Goal: Task Accomplishment & Management: Use online tool/utility

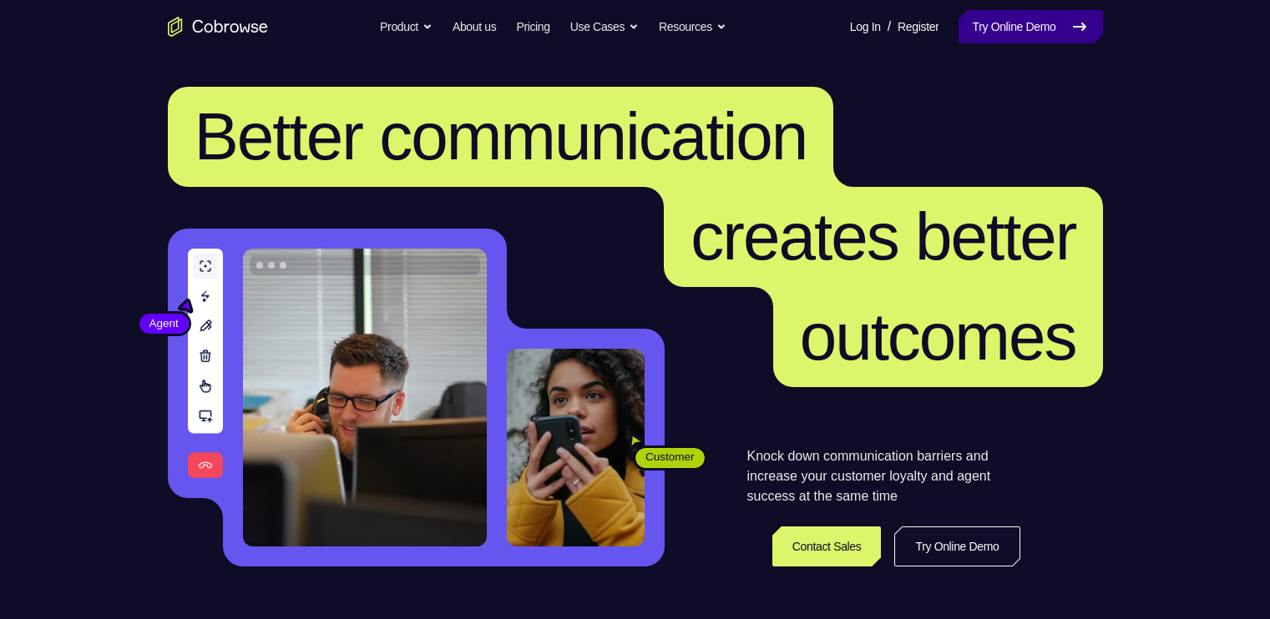
click at [965, 27] on link "Try Online Demo" at bounding box center [1030, 26] width 144 height 33
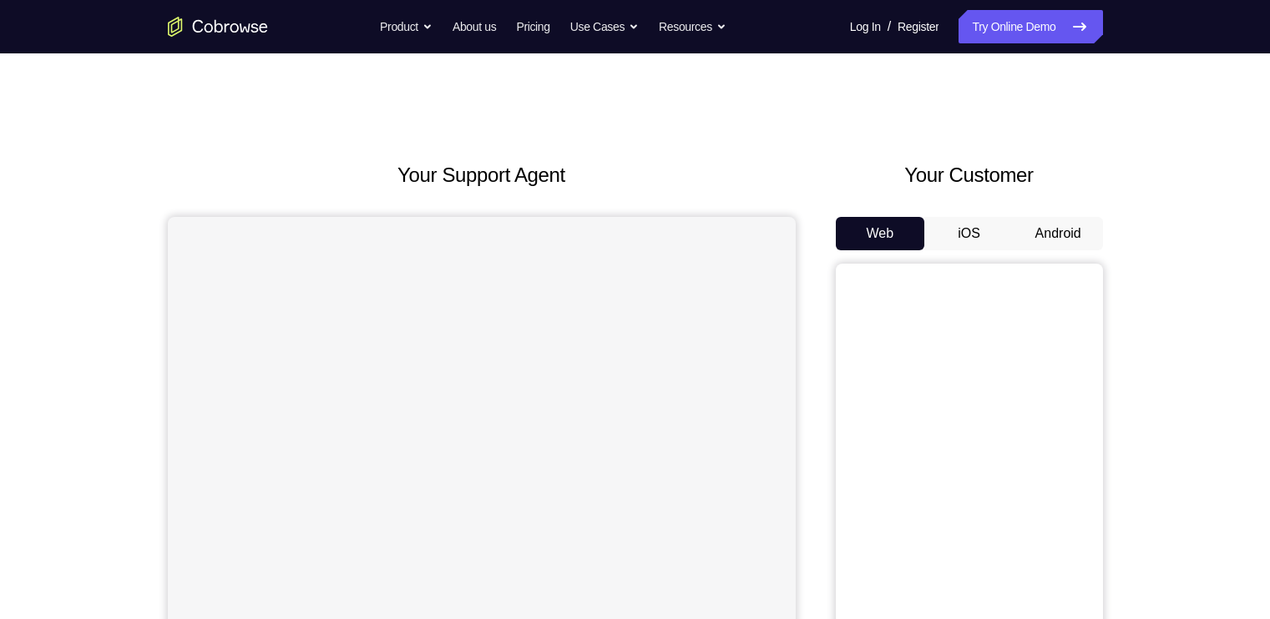
click at [1036, 230] on button "Android" at bounding box center [1057, 233] width 89 height 33
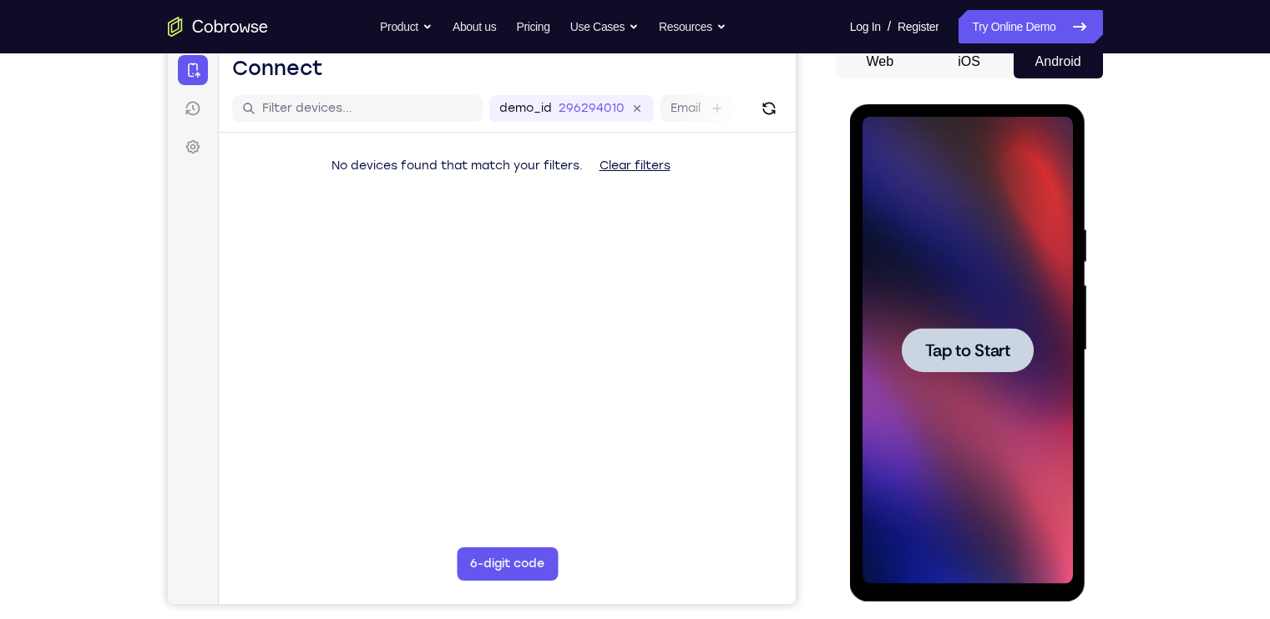
click at [1019, 349] on div at bounding box center [968, 350] width 132 height 44
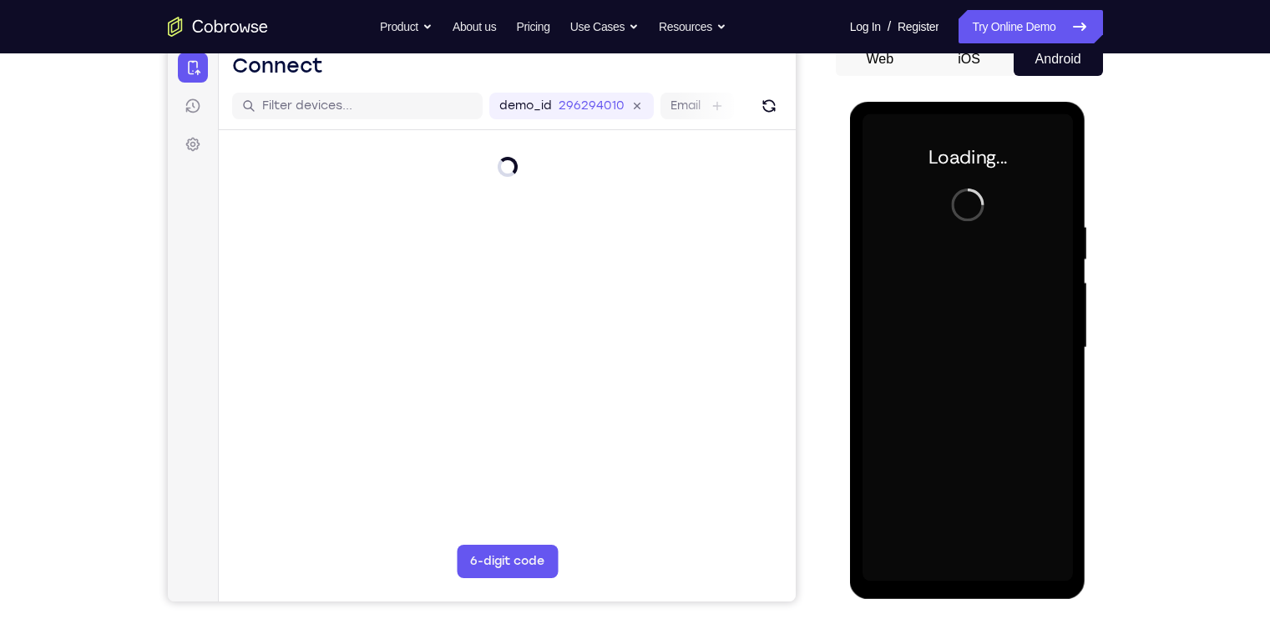
scroll to position [174, 0]
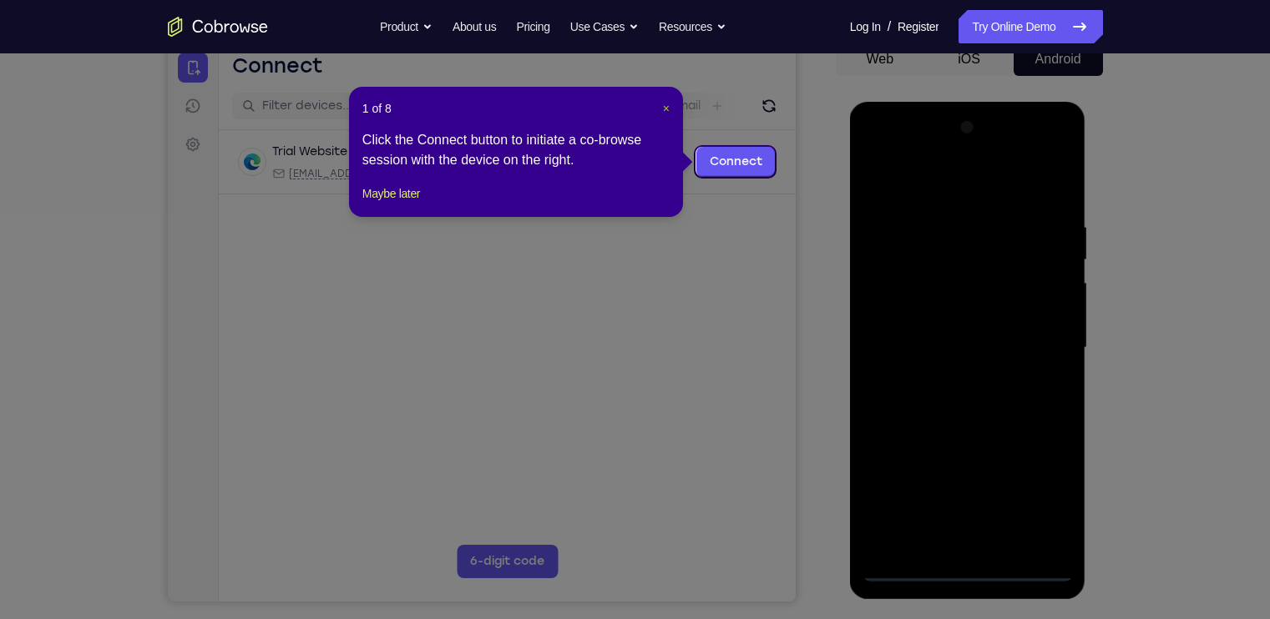
click at [666, 109] on span "×" at bounding box center [666, 108] width 7 height 13
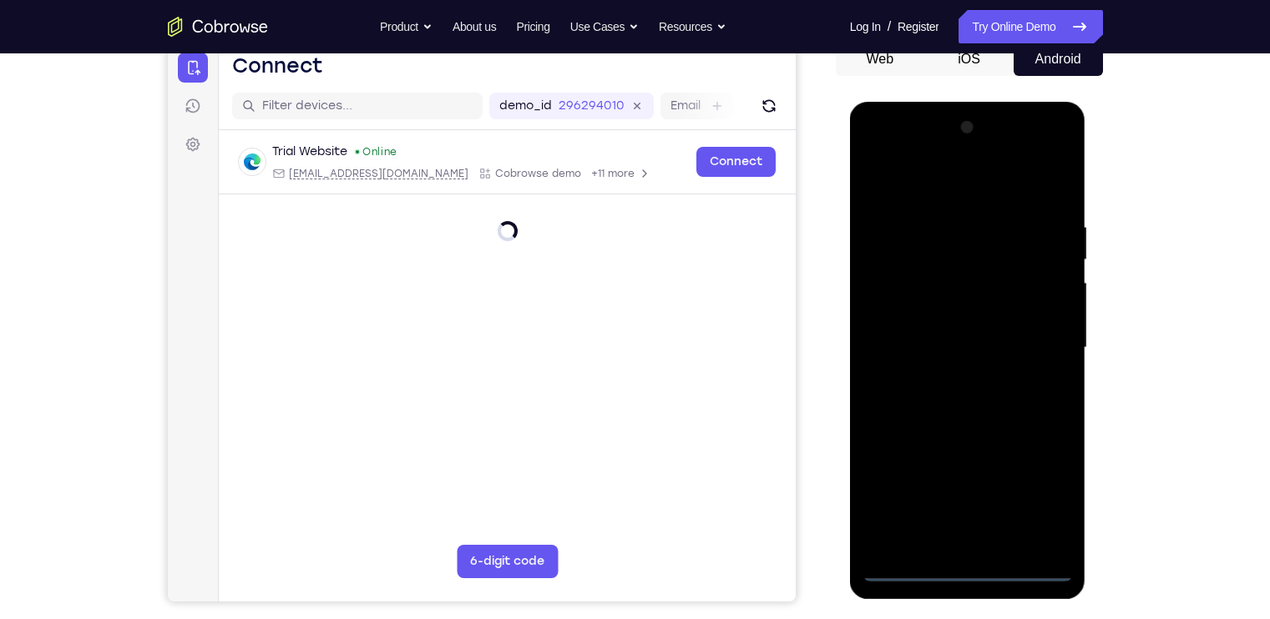
click at [966, 563] on div at bounding box center [967, 347] width 210 height 467
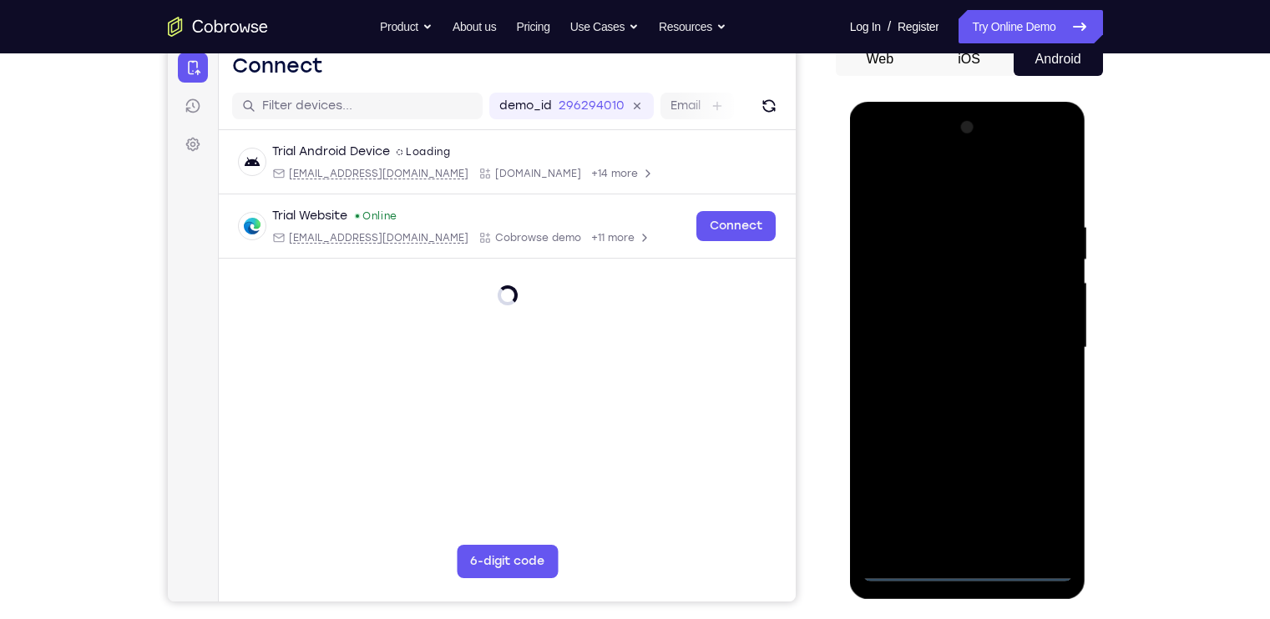
click at [966, 563] on div at bounding box center [967, 347] width 210 height 467
click at [967, 568] on div at bounding box center [967, 347] width 210 height 467
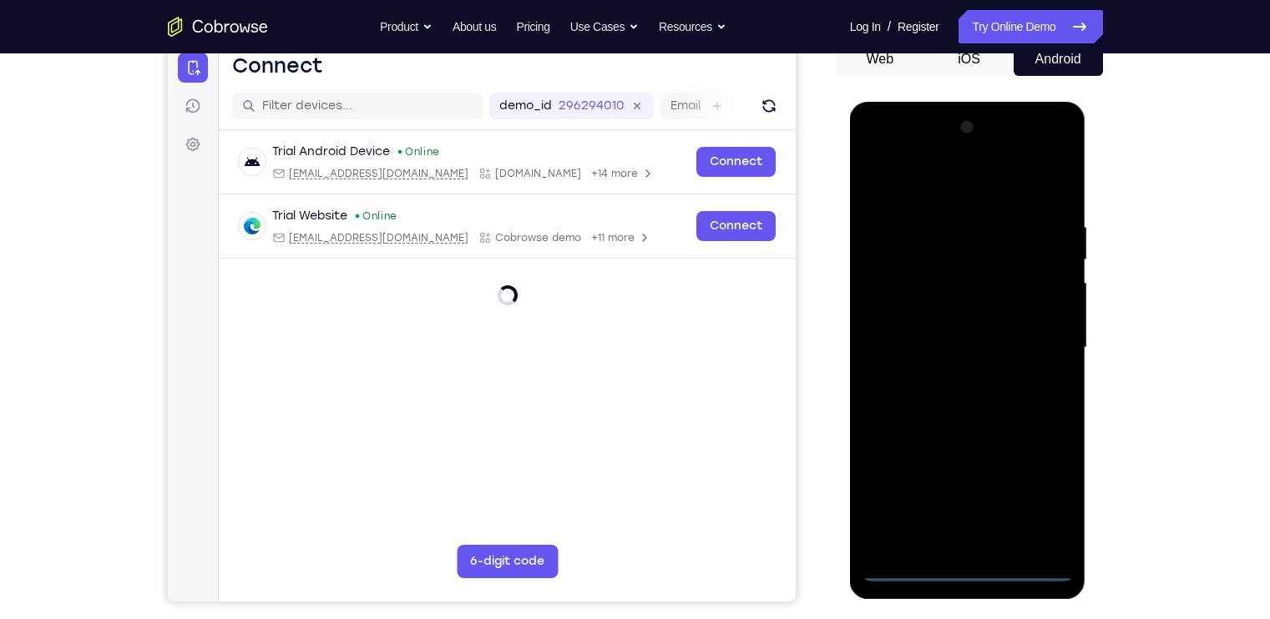
click at [967, 568] on div at bounding box center [967, 347] width 210 height 467
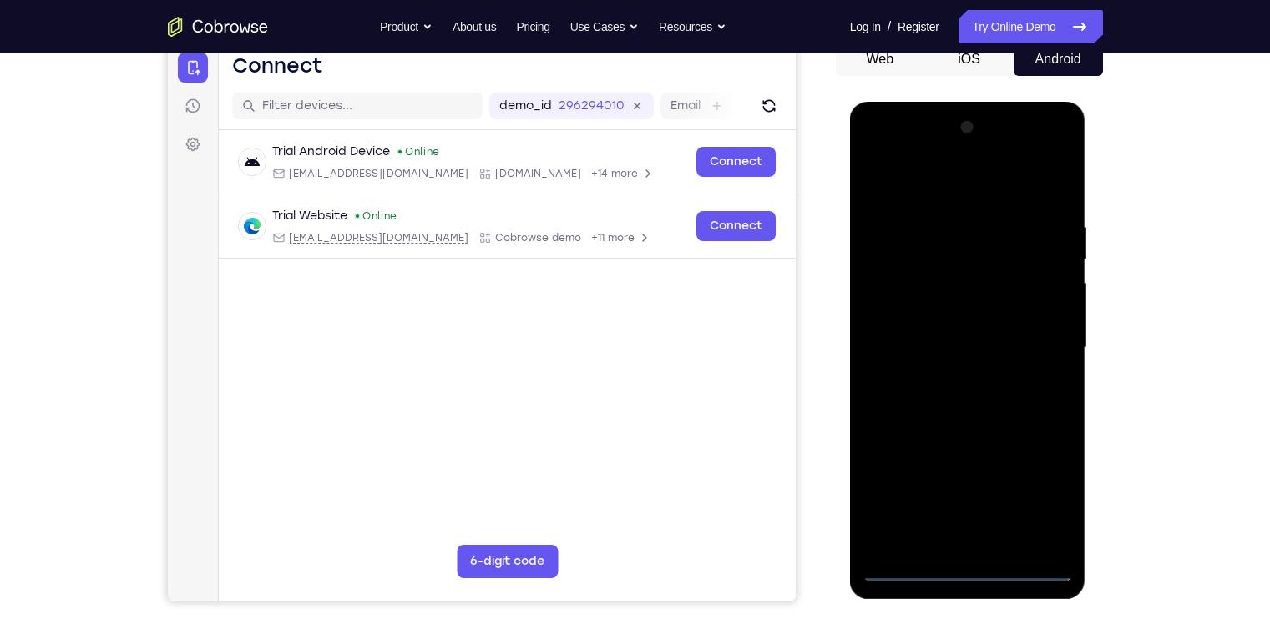
click at [1044, 500] on div at bounding box center [967, 347] width 210 height 467
click at [867, 154] on div at bounding box center [967, 347] width 210 height 467
click at [1033, 342] on div at bounding box center [967, 347] width 210 height 467
click at [950, 379] on div at bounding box center [967, 347] width 210 height 467
click at [969, 430] on div at bounding box center [967, 347] width 210 height 467
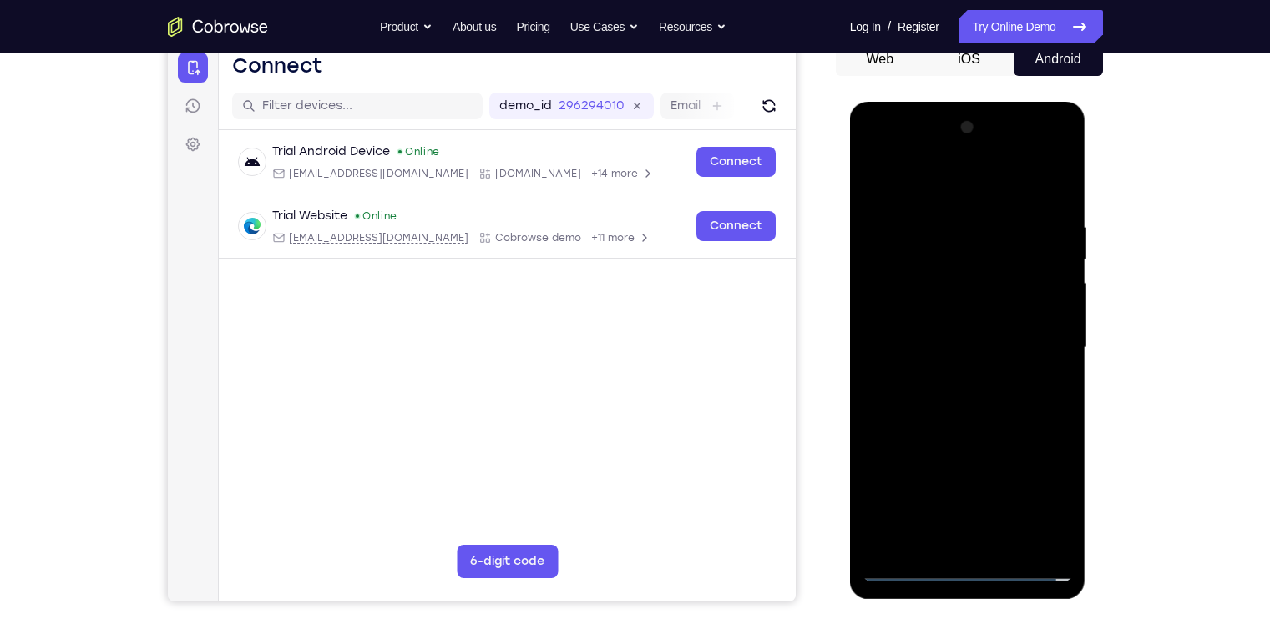
click at [908, 267] on div at bounding box center [967, 347] width 210 height 467
click at [1046, 335] on div at bounding box center [967, 347] width 210 height 467
click at [1031, 543] on div at bounding box center [967, 347] width 210 height 467
click at [921, 266] on div at bounding box center [967, 347] width 210 height 467
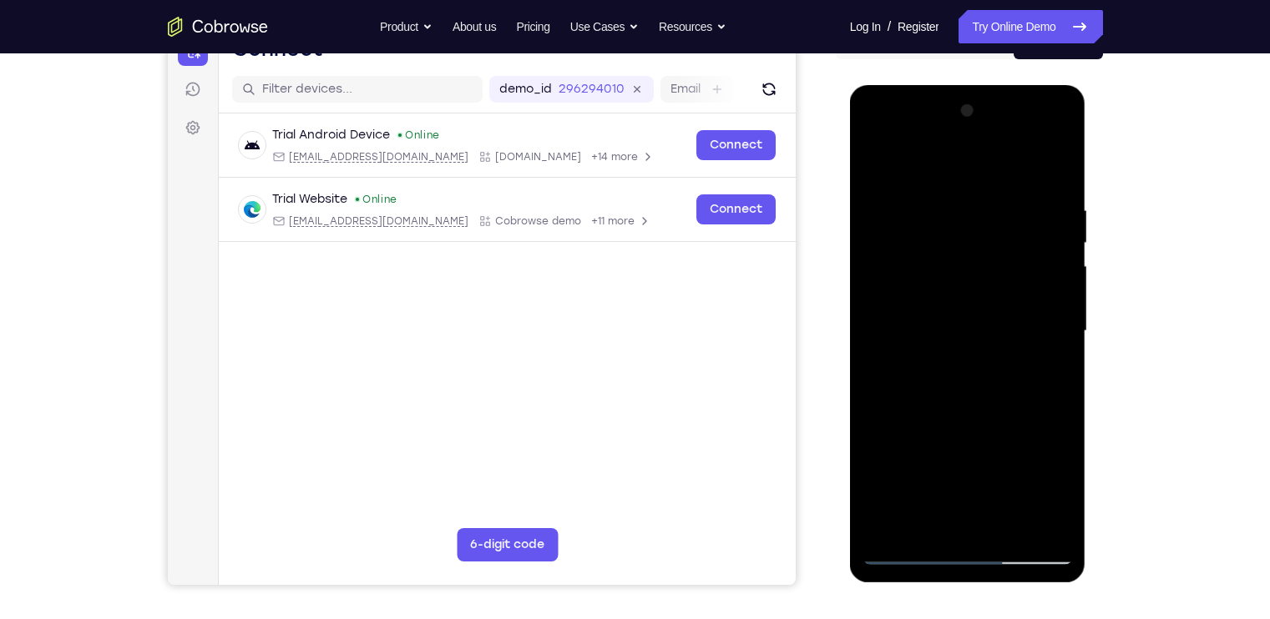
scroll to position [193, 0]
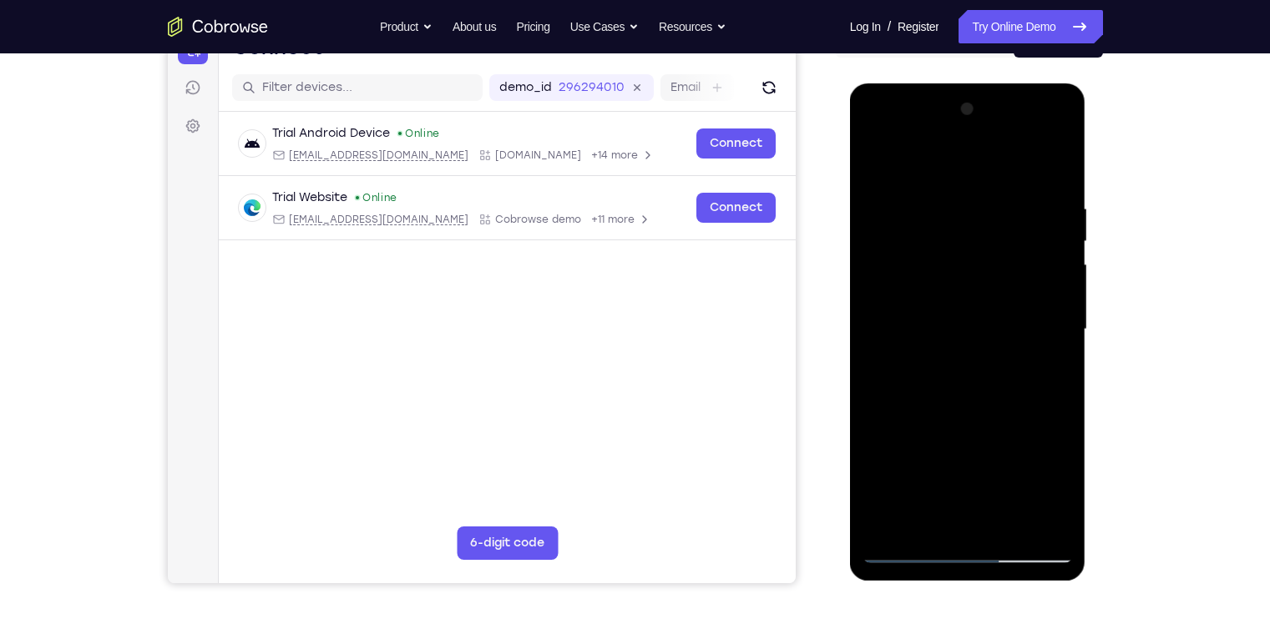
click at [1007, 412] on div at bounding box center [967, 329] width 210 height 467
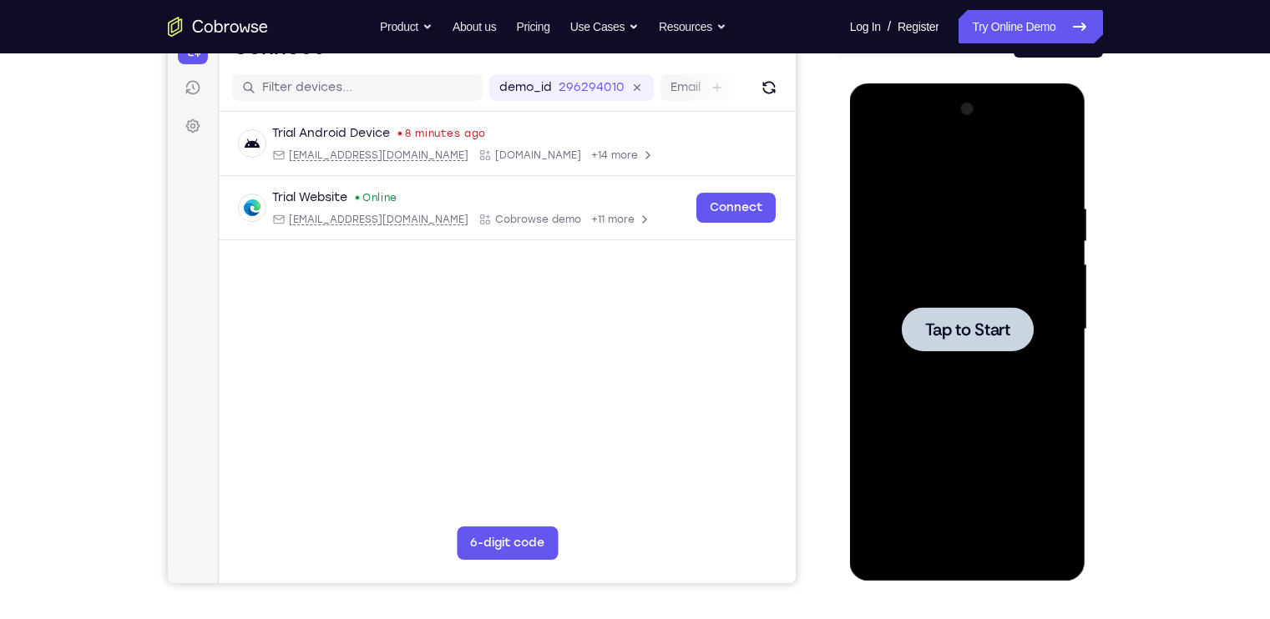
click at [947, 285] on div at bounding box center [967, 329] width 210 height 467
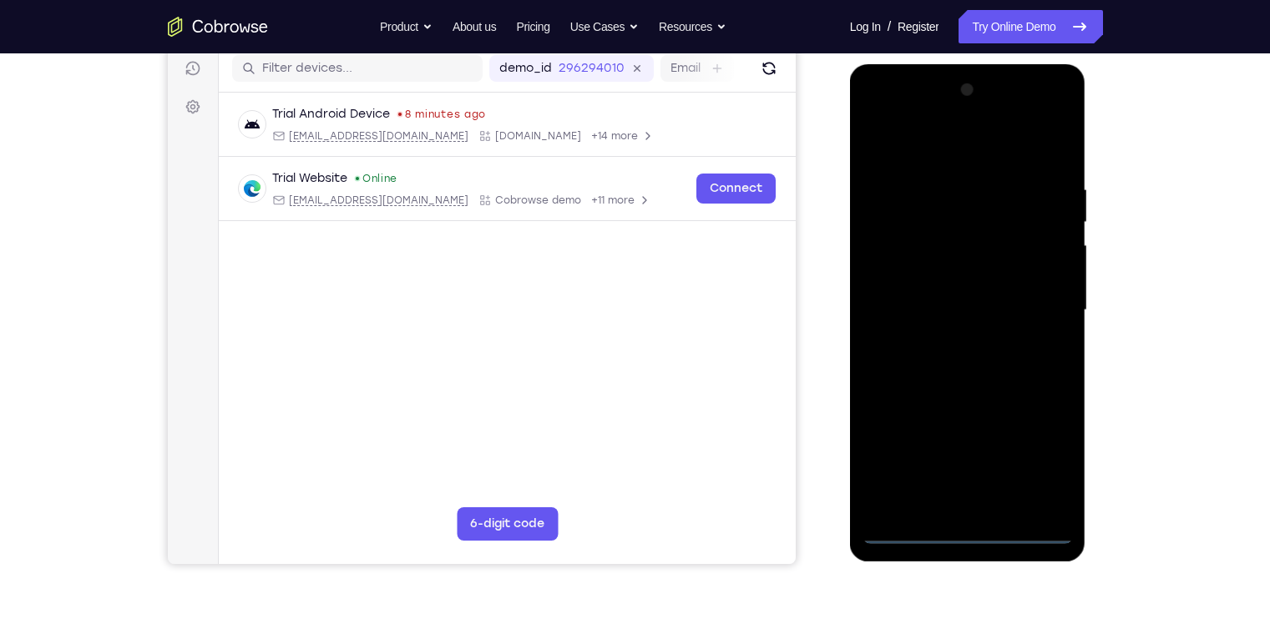
scroll to position [214, 0]
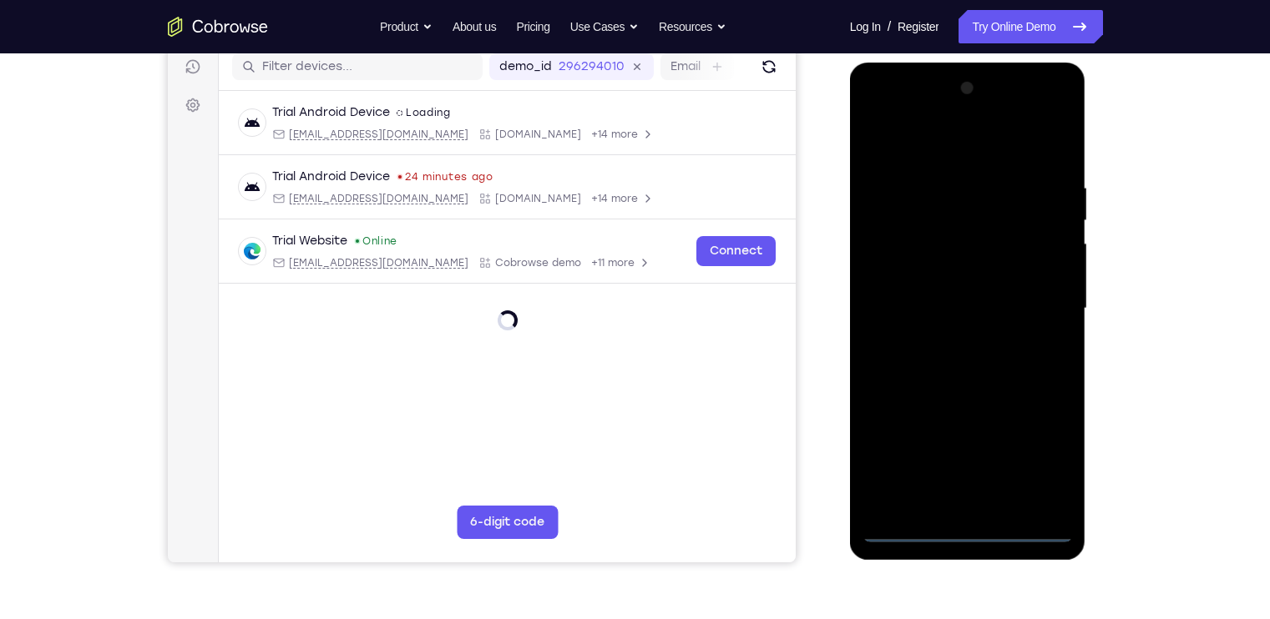
click at [972, 523] on div at bounding box center [967, 308] width 210 height 467
click at [972, 533] on div at bounding box center [967, 308] width 210 height 467
click at [1044, 451] on div at bounding box center [967, 308] width 210 height 467
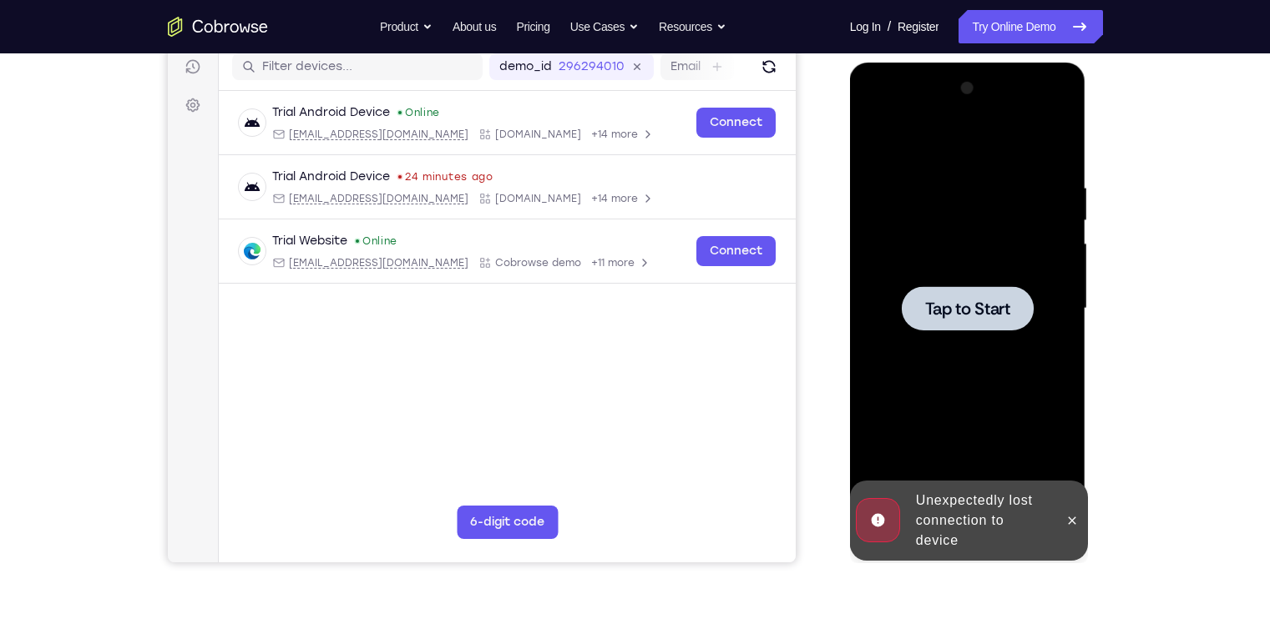
click at [1021, 409] on div at bounding box center [967, 308] width 210 height 467
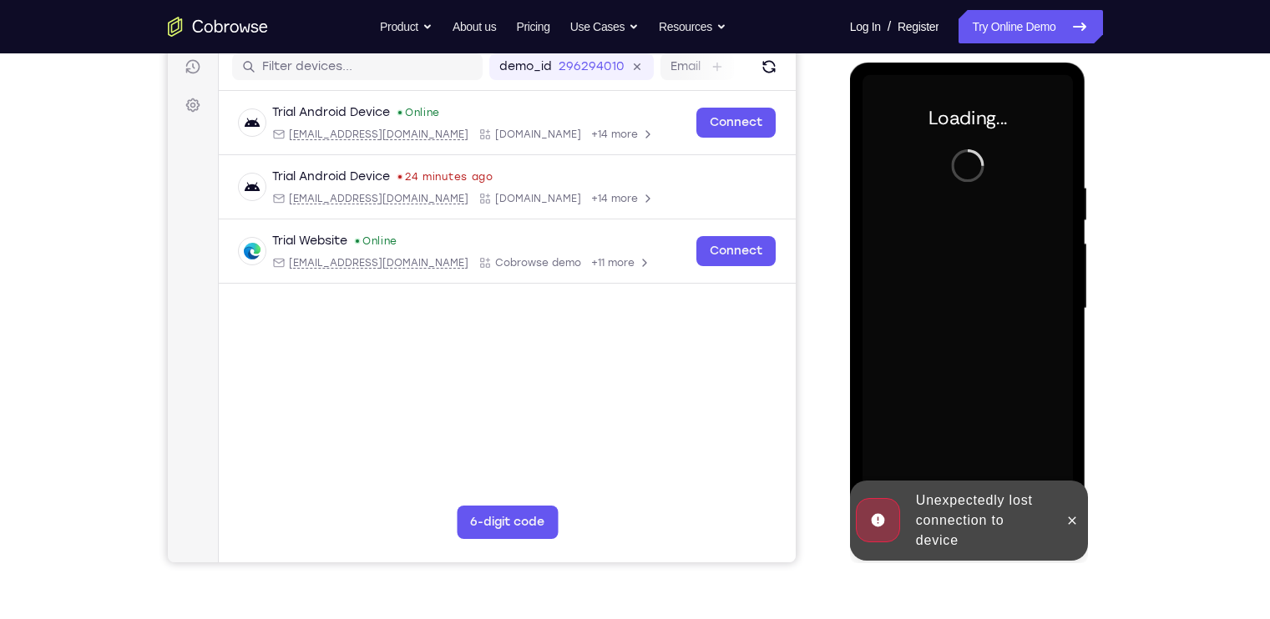
click at [1063, 509] on button at bounding box center [1071, 521] width 27 height 27
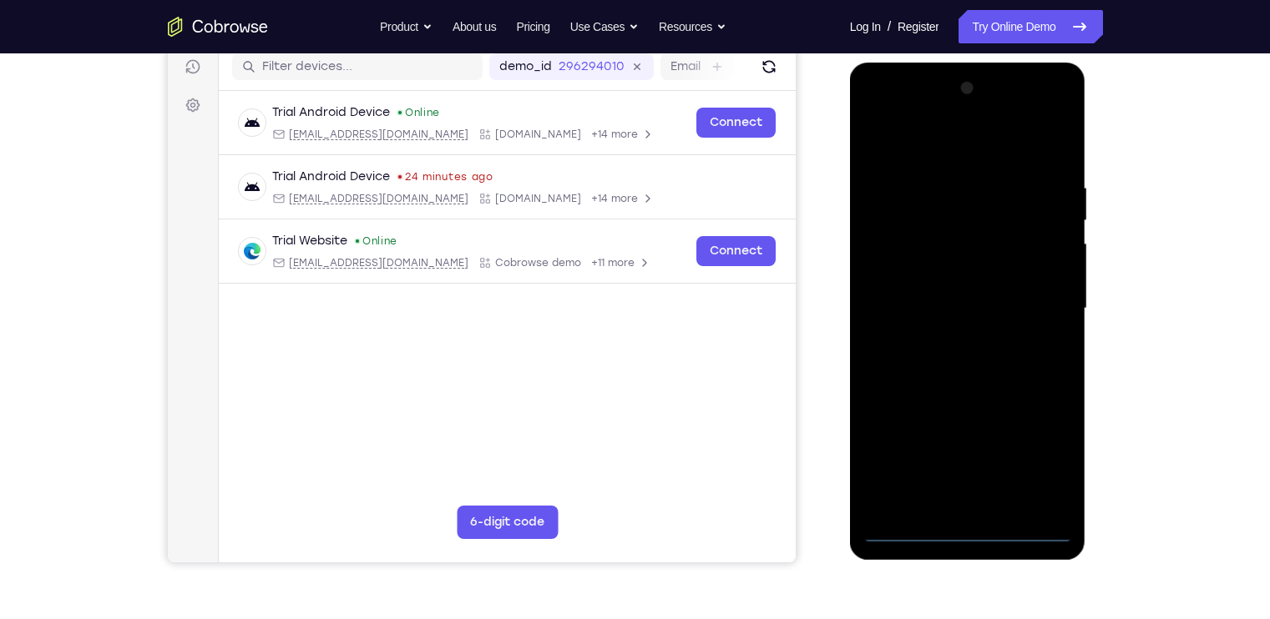
click at [974, 534] on div at bounding box center [967, 308] width 210 height 467
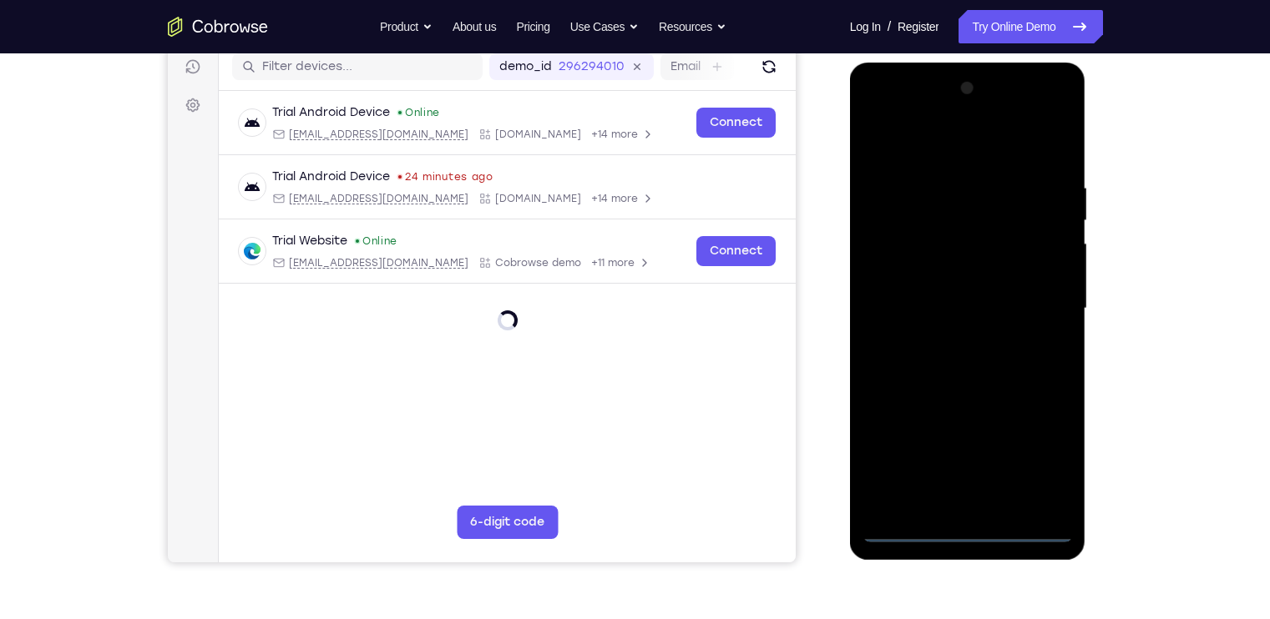
click at [974, 534] on div at bounding box center [967, 308] width 210 height 467
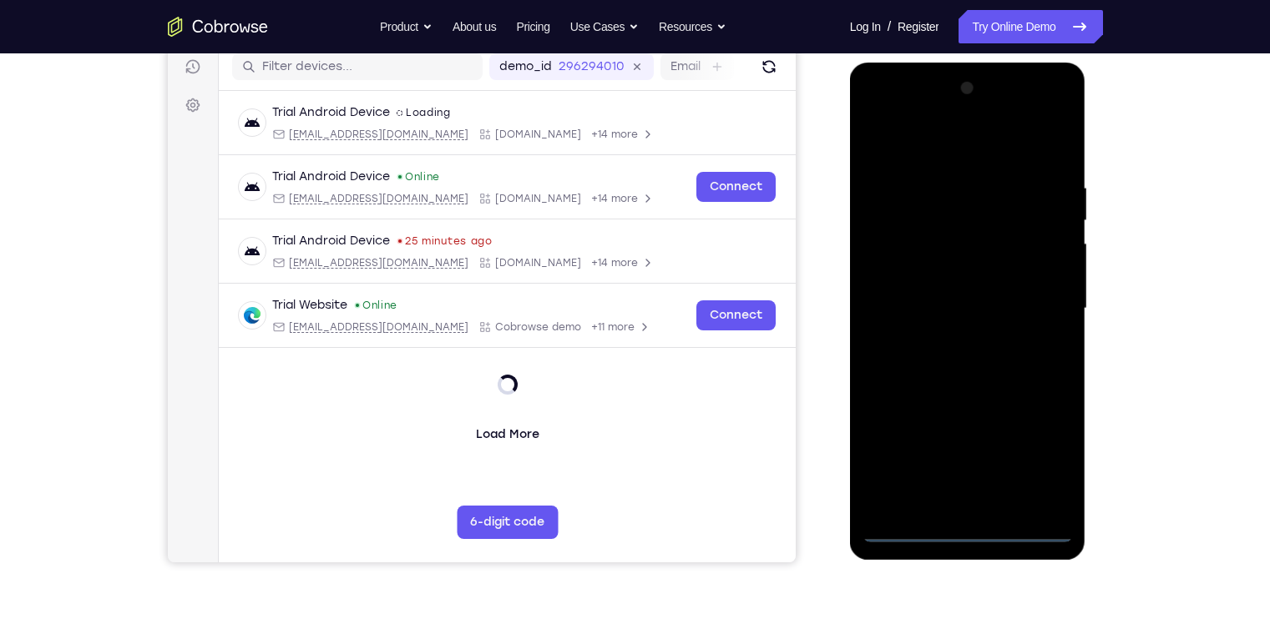
click at [1038, 444] on div at bounding box center [967, 308] width 210 height 467
click at [886, 119] on div at bounding box center [967, 308] width 210 height 467
click at [1023, 296] on div at bounding box center [967, 308] width 210 height 467
click at [1035, 300] on div at bounding box center [967, 308] width 210 height 467
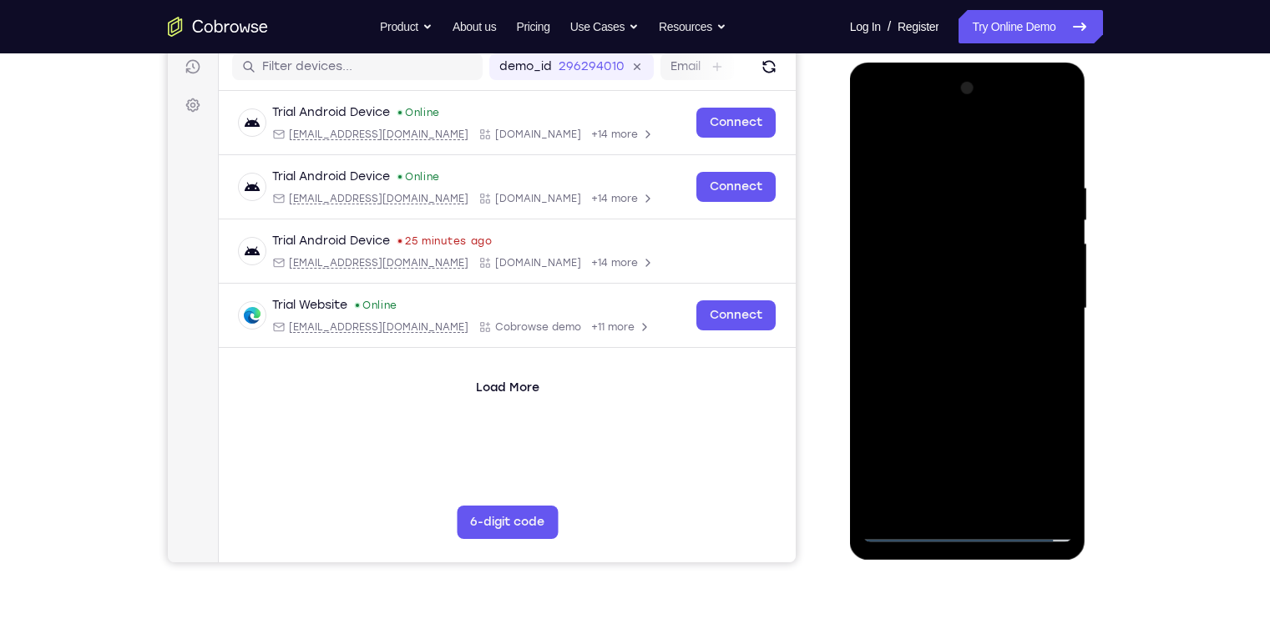
click at [939, 338] on div at bounding box center [967, 308] width 210 height 467
click at [962, 384] on div at bounding box center [967, 308] width 210 height 467
click at [929, 229] on div at bounding box center [967, 308] width 210 height 467
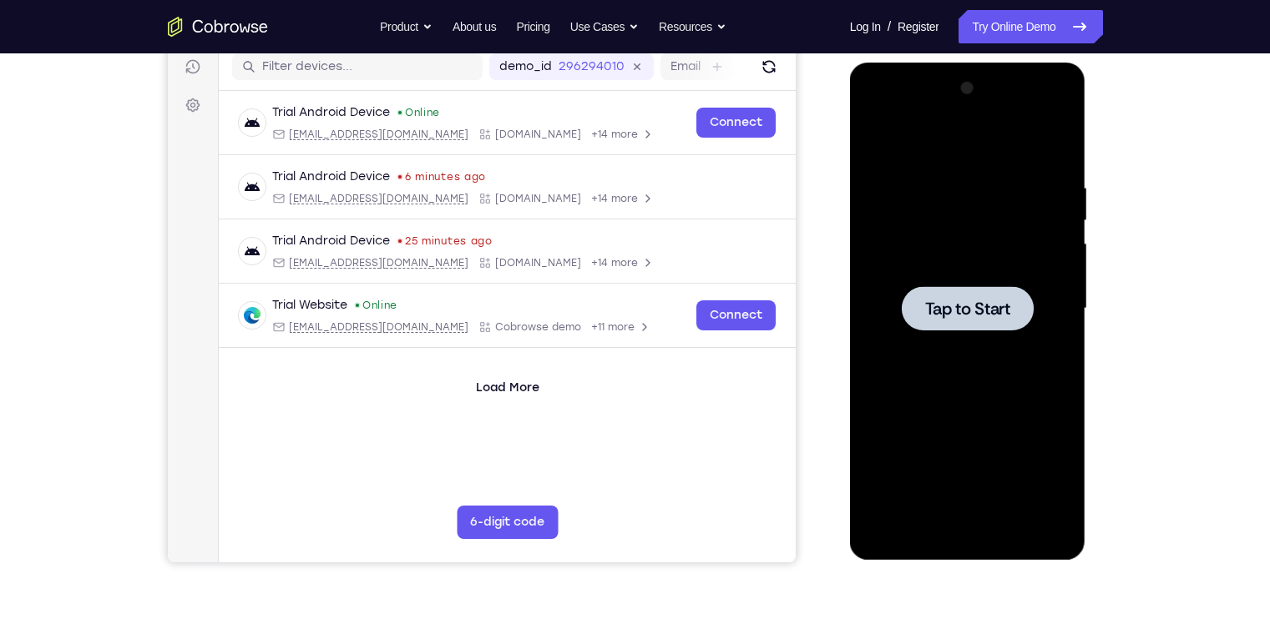
click at [902, 327] on div at bounding box center [968, 308] width 132 height 44
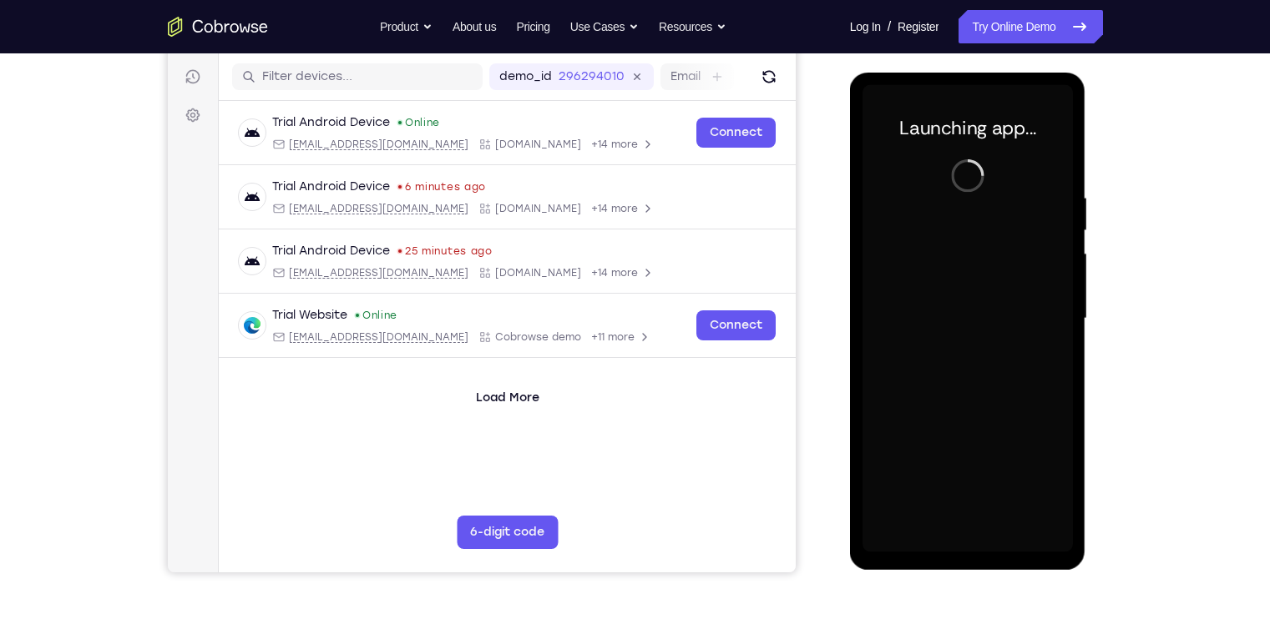
scroll to position [205, 0]
